Goal: Information Seeking & Learning: Learn about a topic

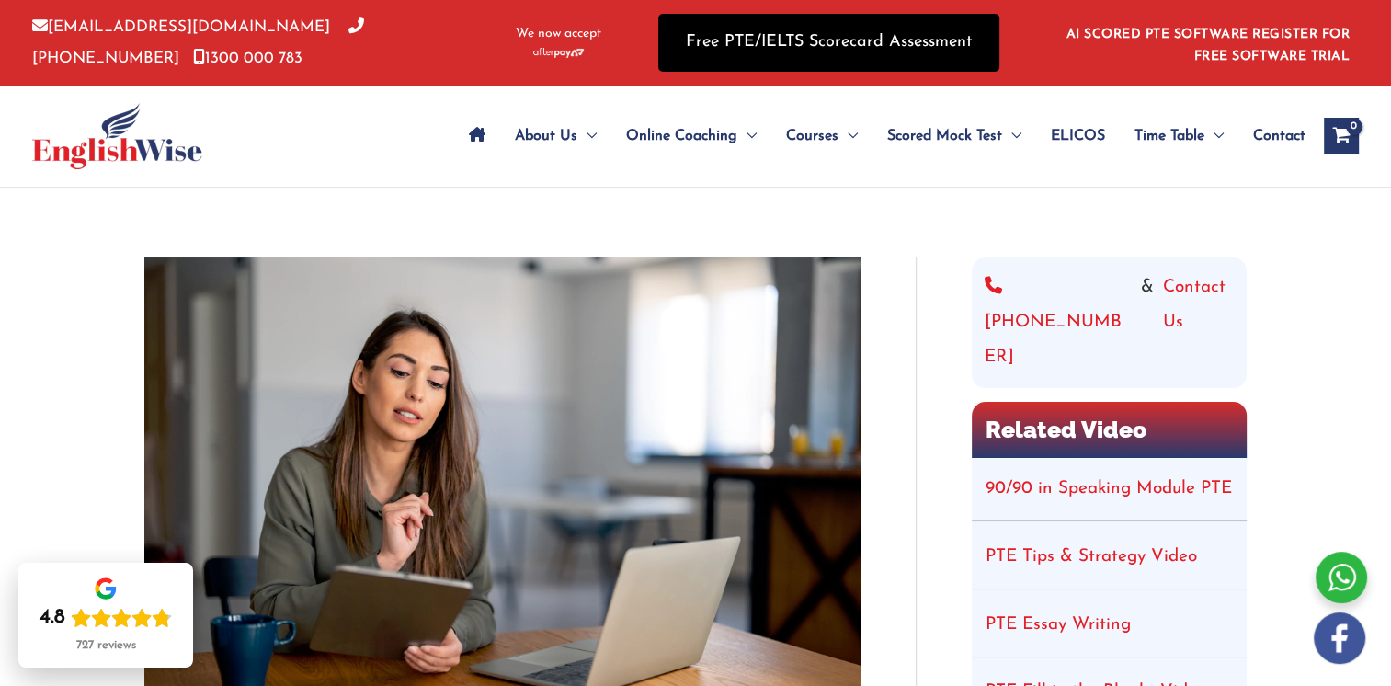
click at [775, 31] on link "Free PTE/IELTS Scorecard Assessment" at bounding box center [828, 43] width 341 height 58
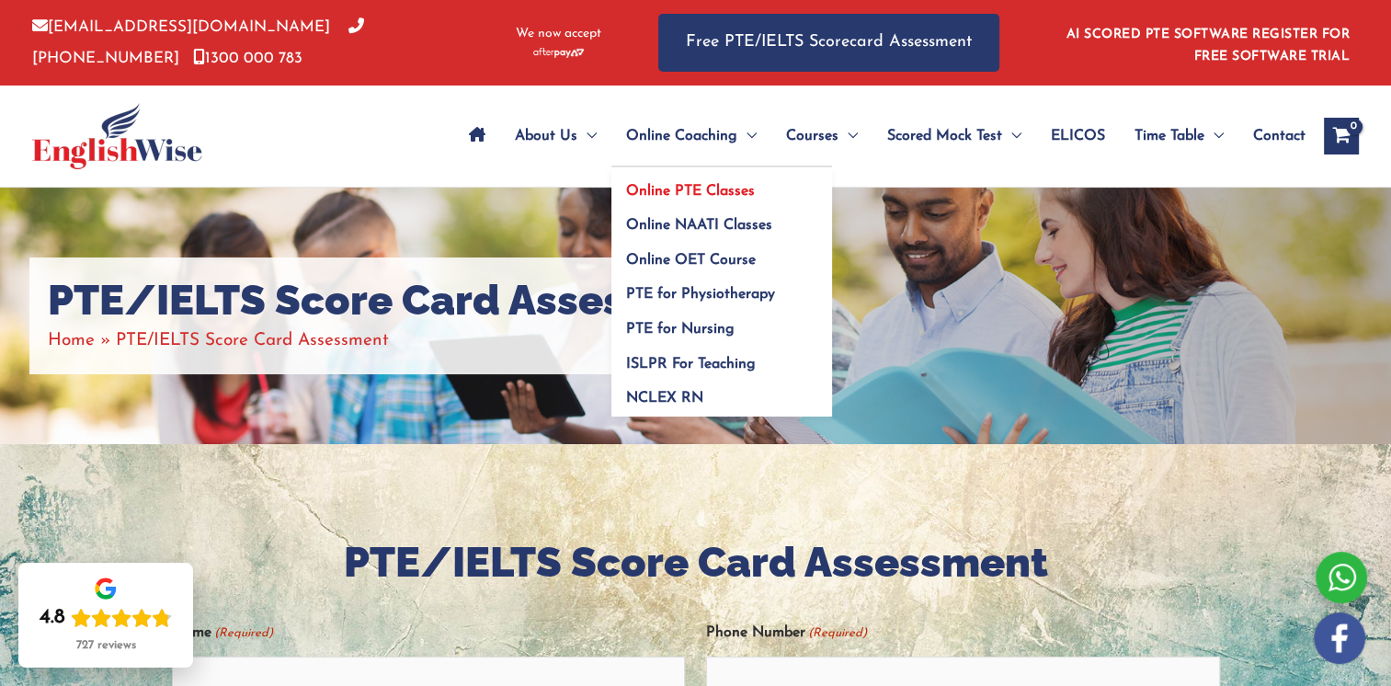
click at [654, 186] on span "Online PTE Classes" at bounding box center [690, 191] width 129 height 15
